Goal: Communication & Community: Participate in discussion

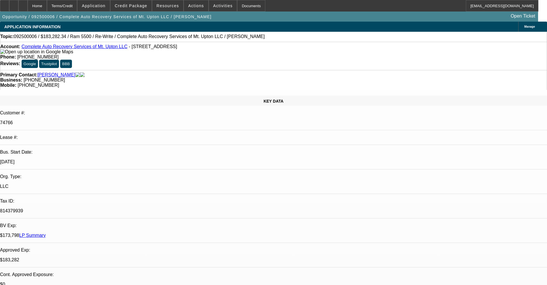
select select "0"
select select "2"
select select "0"
select select "6"
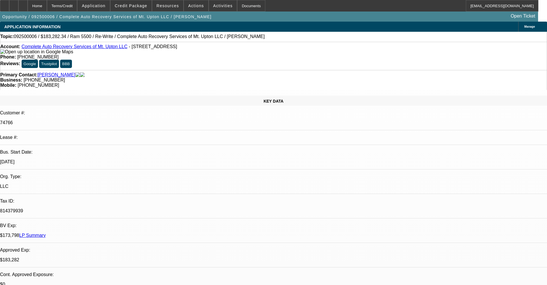
select select "0"
select select "2"
select select "0"
select select "6"
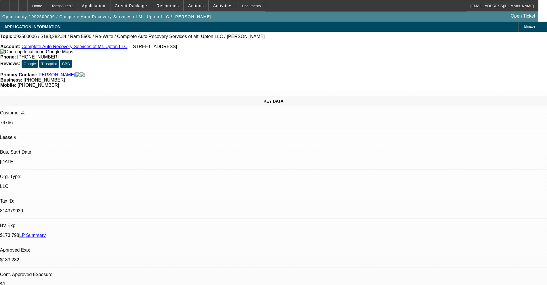
select select "0"
select select "2"
select select "0"
select select "6"
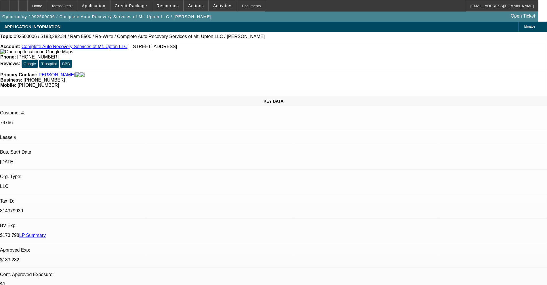
select select "0"
select select "2"
select select "0"
select select "6"
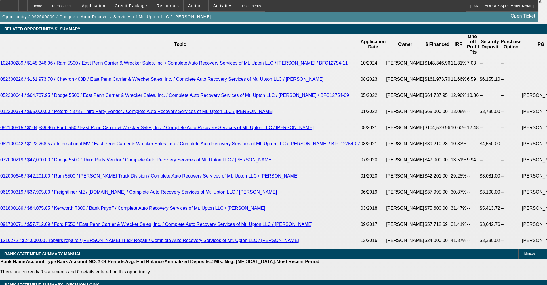
scroll to position [1008, 0]
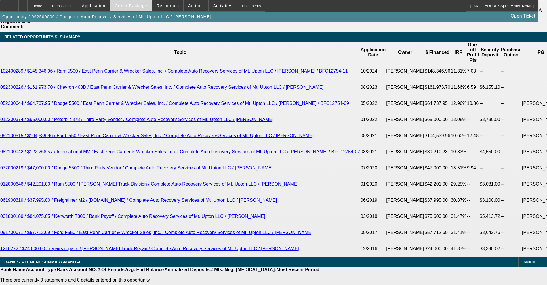
click at [141, 3] on span at bounding box center [131, 6] width 41 height 14
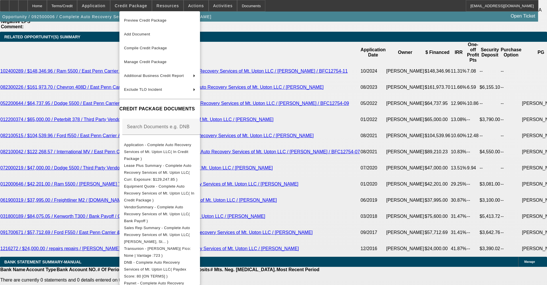
drag, startPoint x: 106, startPoint y: 144, endPoint x: 103, endPoint y: 140, distance: 5.3
click at [103, 140] on div at bounding box center [273, 142] width 547 height 285
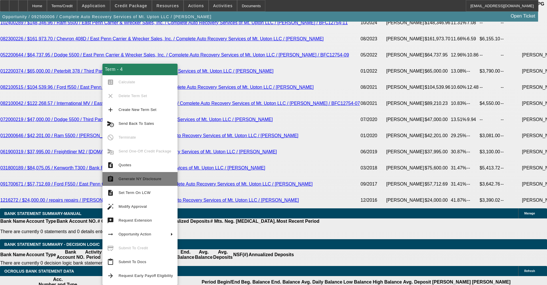
scroll to position [1044, 0]
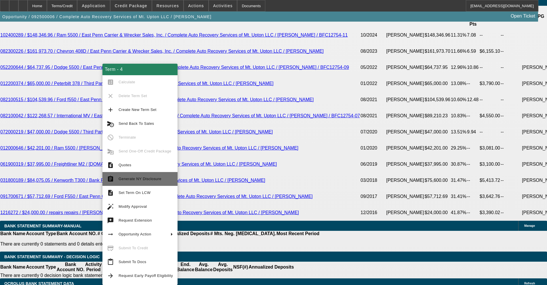
click at [144, 177] on span "Generate NY Disclosure" at bounding box center [140, 179] width 43 height 4
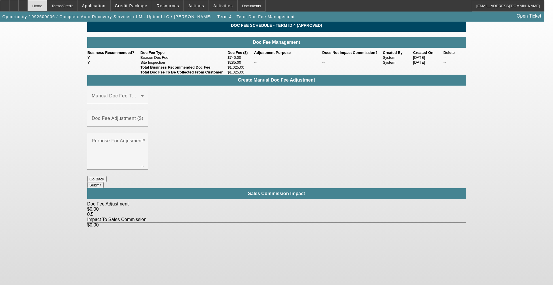
click at [47, 1] on div "Home" at bounding box center [37, 6] width 19 height 12
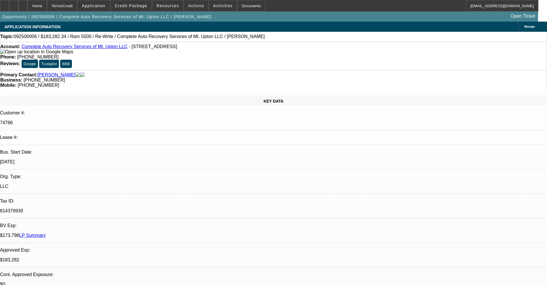
select select "0"
select select "2"
select select "0"
select select "6"
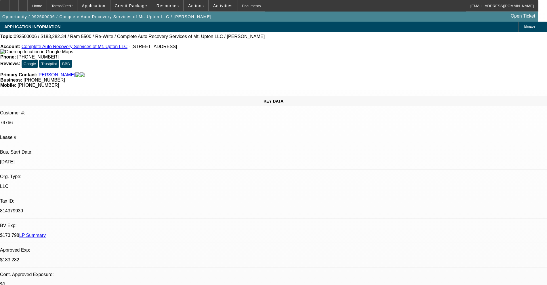
select select "0"
select select "2"
select select "0"
select select "6"
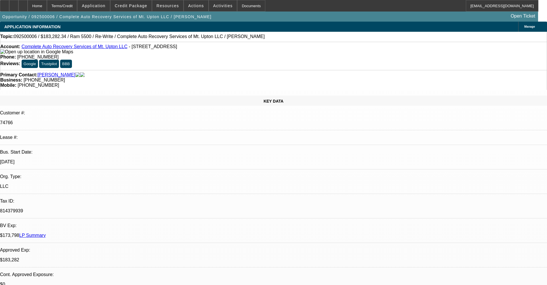
select select "0"
select select "2"
select select "0"
select select "6"
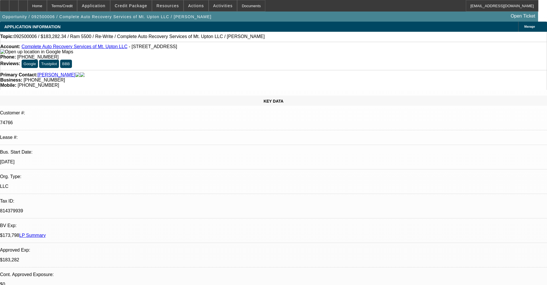
select select "0"
select select "2"
select select "0"
select select "6"
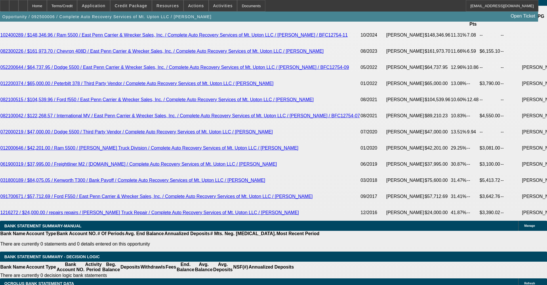
scroll to position [1008, 0]
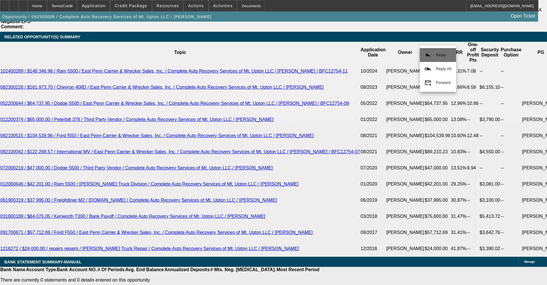
click at [427, 54] on mat-icon "reply" at bounding box center [428, 55] width 7 height 7
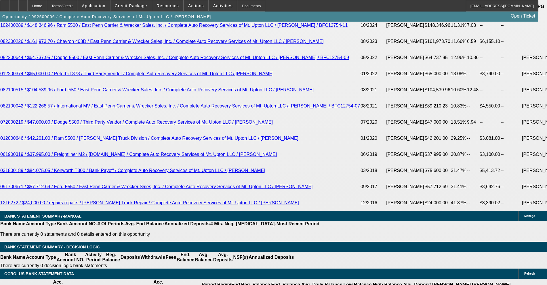
scroll to position [1080, 0]
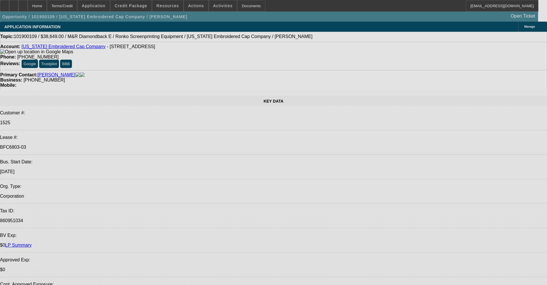
select select "0"
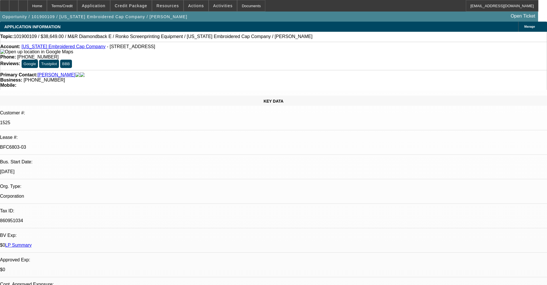
select select "0"
select select "2"
select select "0.1"
select select "4"
select select "0"
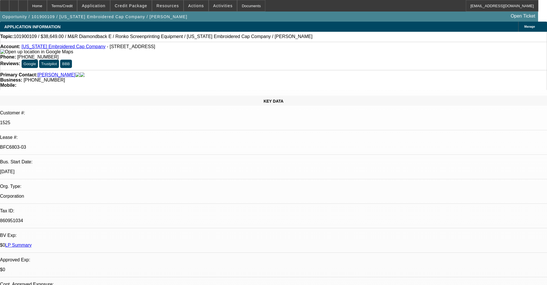
select select "2"
select select "0.1"
select select "4"
click at [138, 5] on span "Credit Package" at bounding box center [131, 5] width 33 height 5
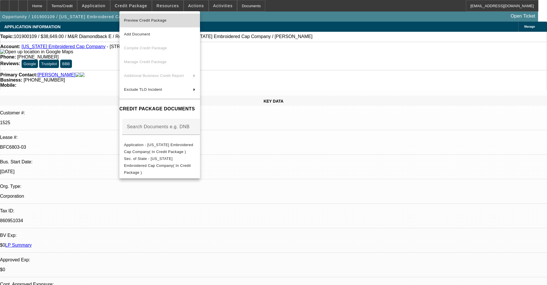
click at [133, 20] on span "Preview Credit Package" at bounding box center [145, 20] width 43 height 4
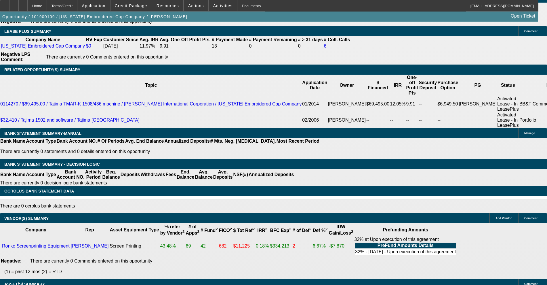
scroll to position [504, 0]
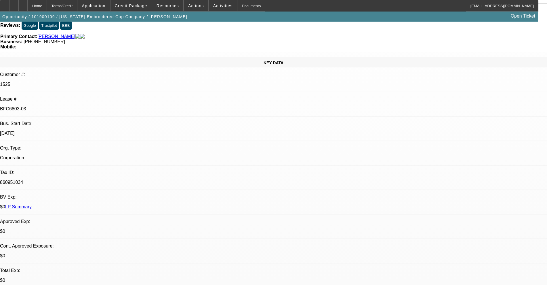
scroll to position [0, 0]
